Goal: Task Accomplishment & Management: Manage account settings

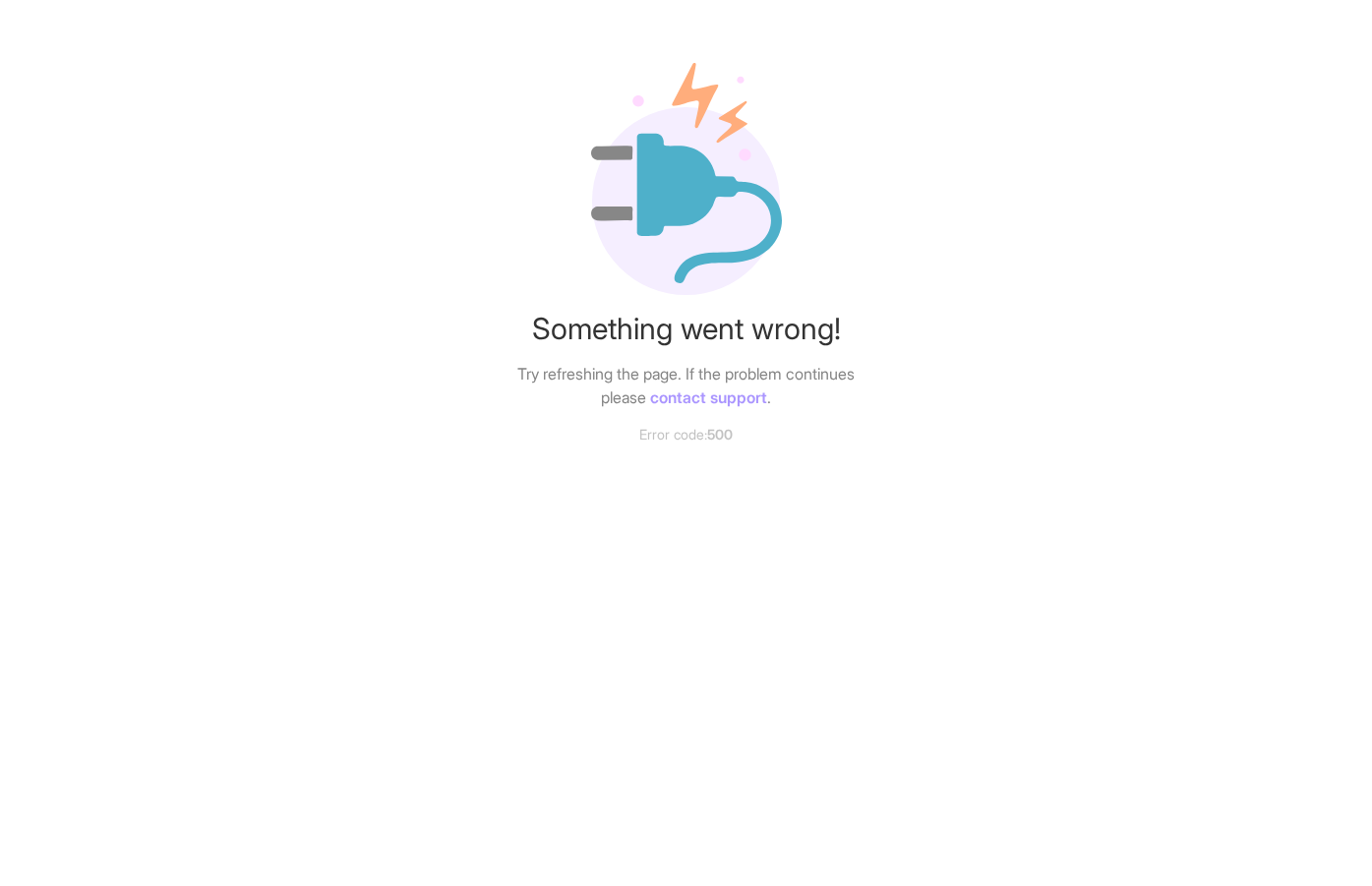
click at [1038, 367] on div "Something went wrong! Try refreshing the page. If the problem continues please …" at bounding box center [686, 222] width 1372 height 444
